Goal: Information Seeking & Learning: Understand process/instructions

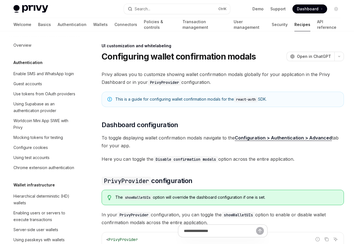
scroll to position [245, 0]
